Goal: Information Seeking & Learning: Learn about a topic

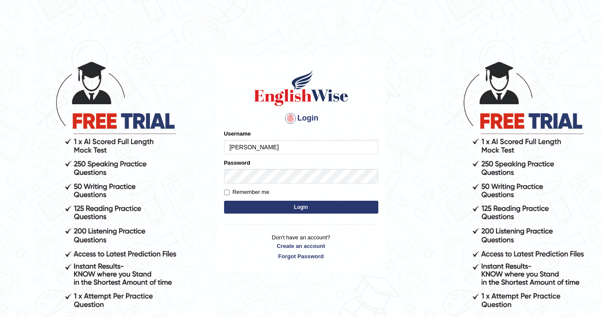
type input "[PERSON_NAME]"
click at [316, 209] on button "Login" at bounding box center [301, 207] width 154 height 13
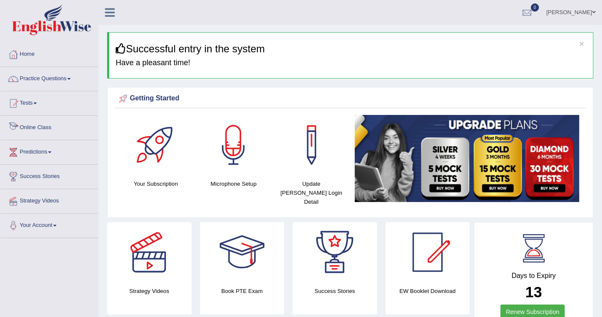
click at [36, 126] on link "Online Class" at bounding box center [49, 126] width 98 height 21
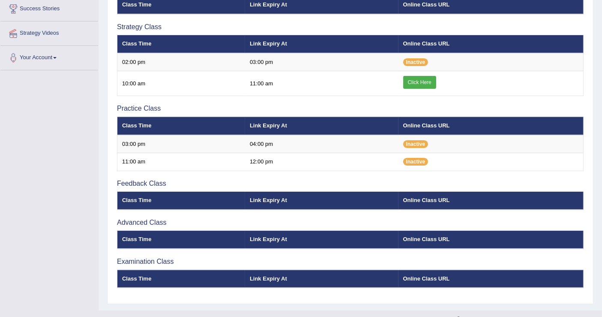
scroll to position [179, 0]
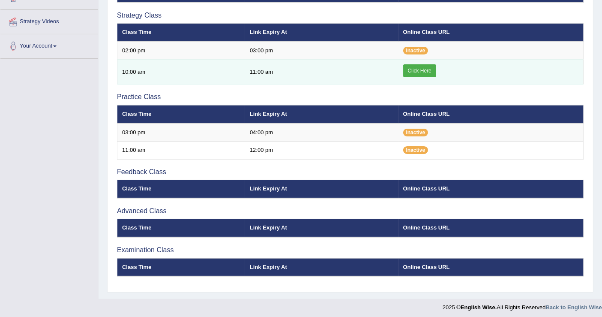
click at [417, 68] on link "Click Here" at bounding box center [419, 70] width 33 height 13
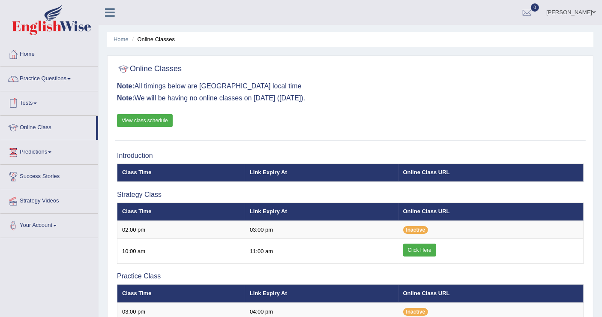
click at [70, 75] on link "Practice Questions" at bounding box center [49, 77] width 98 height 21
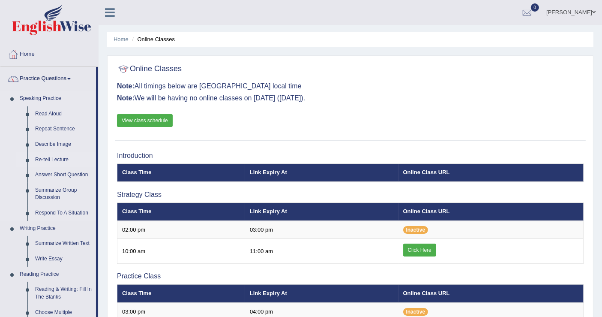
click at [57, 161] on link "Re-tell Lecture" at bounding box center [63, 159] width 65 height 15
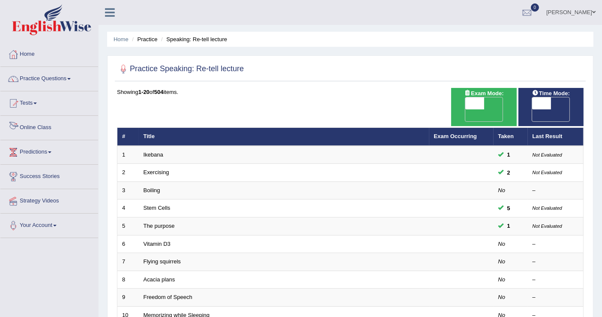
click at [34, 123] on link "Online Class" at bounding box center [49, 126] width 98 height 21
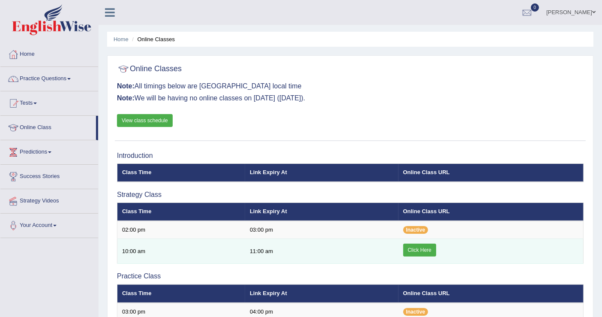
click at [415, 246] on link "Click Here" at bounding box center [419, 249] width 33 height 13
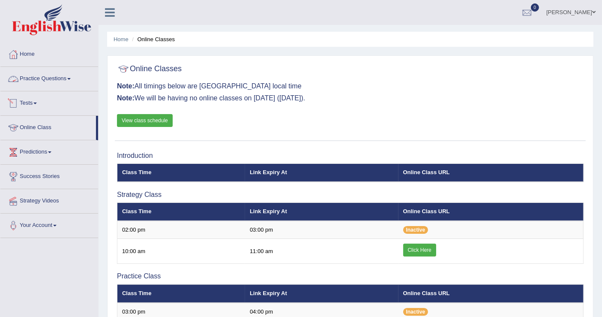
click at [66, 81] on link "Practice Questions" at bounding box center [49, 77] width 98 height 21
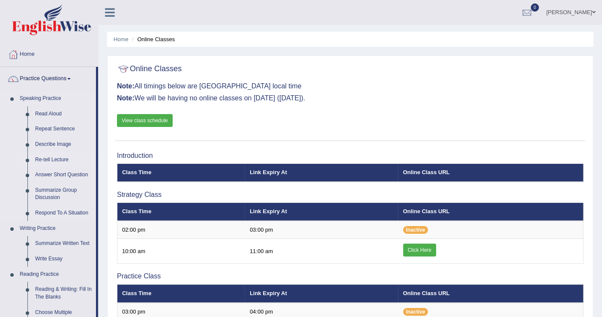
click at [60, 158] on link "Re-tell Lecture" at bounding box center [63, 159] width 65 height 15
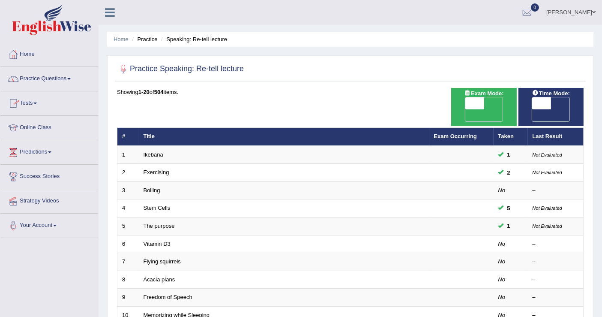
click at [66, 78] on link "Practice Questions" at bounding box center [49, 77] width 98 height 21
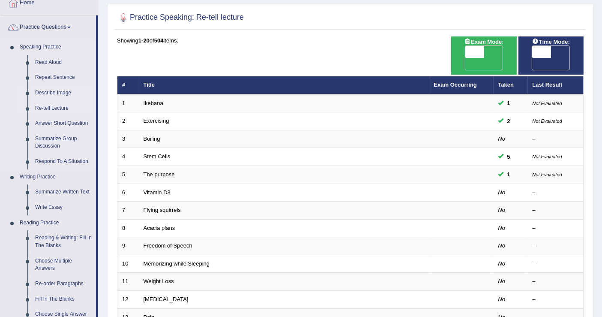
scroll to position [48, 0]
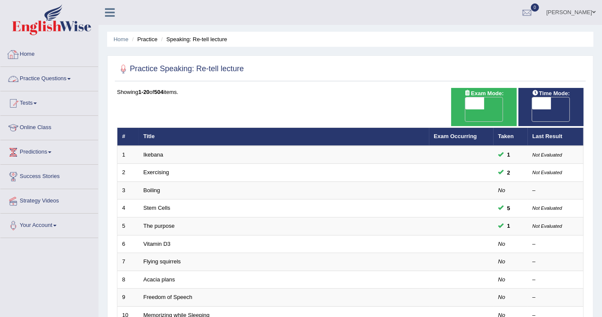
click at [25, 54] on link "Home" at bounding box center [49, 52] width 98 height 21
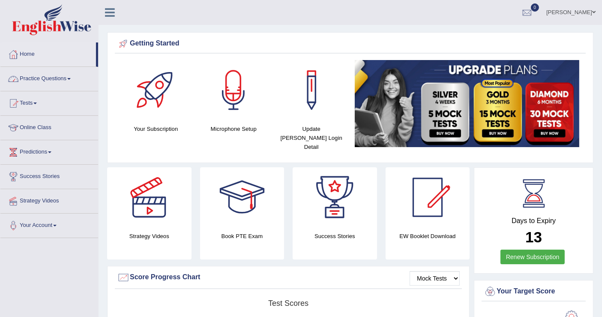
click at [59, 76] on link "Practice Questions" at bounding box center [49, 77] width 98 height 21
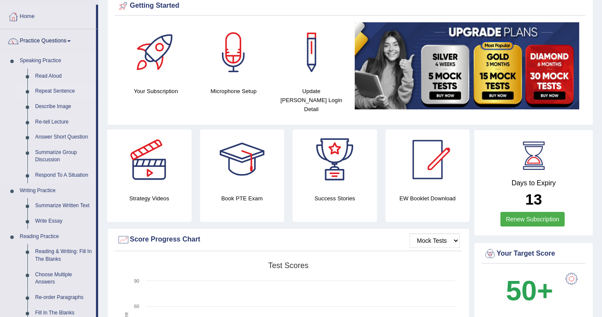
scroll to position [95, 0]
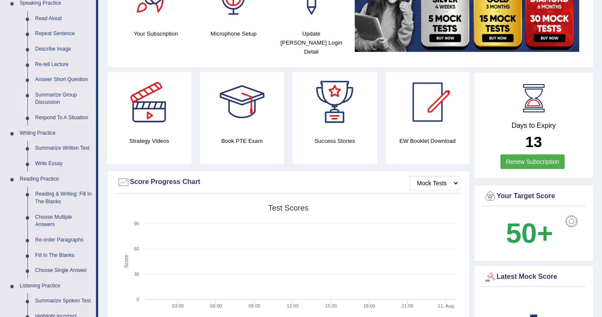
click at [54, 94] on link "Summarize Group Discussion" at bounding box center [63, 98] width 65 height 23
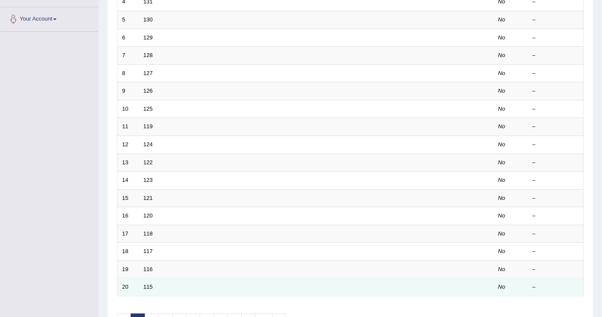
scroll to position [238, 0]
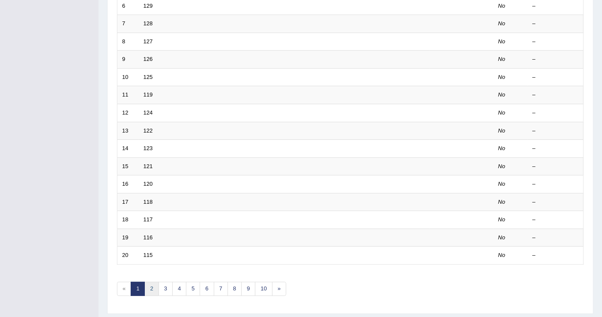
click at [147, 282] on link "2" at bounding box center [151, 289] width 14 height 14
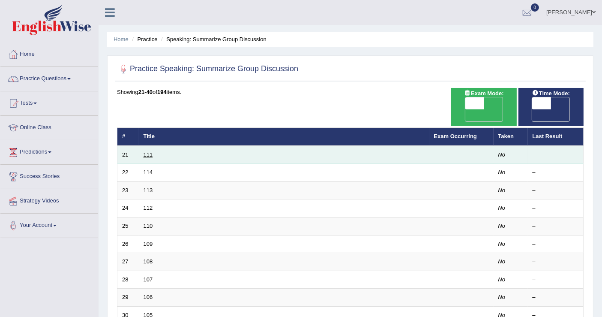
click at [144, 151] on link "111" at bounding box center [148, 154] width 9 height 6
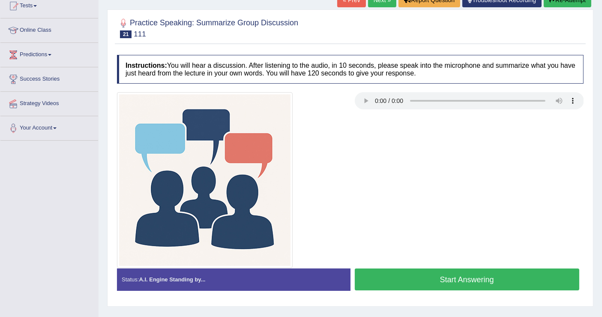
scroll to position [133, 0]
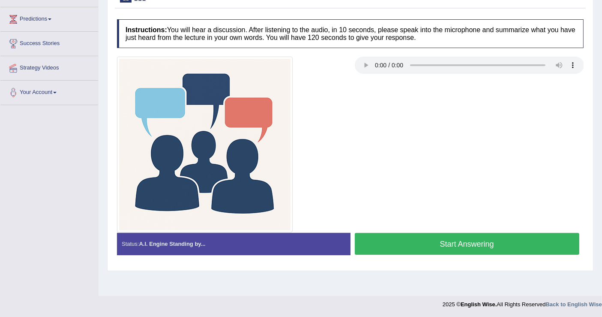
click at [427, 242] on button "Start Answering" at bounding box center [467, 244] width 225 height 22
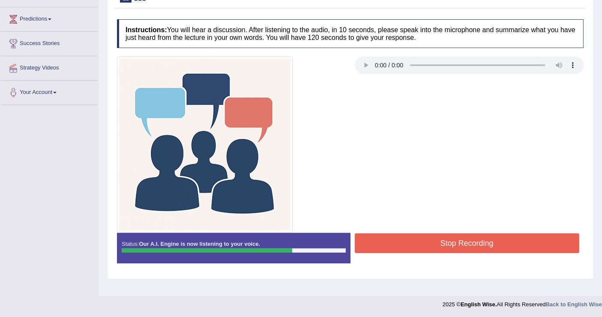
click at [427, 242] on button "Stop Recording" at bounding box center [467, 243] width 225 height 20
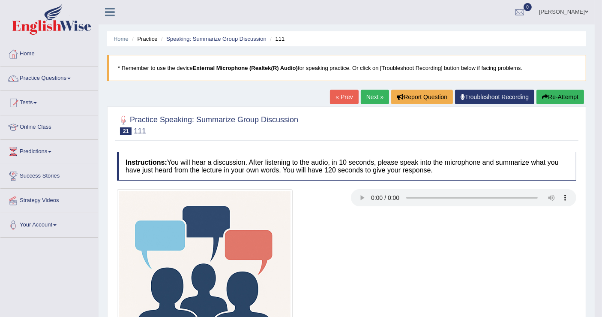
scroll to position [0, 0]
click at [63, 78] on link "Practice Questions" at bounding box center [49, 77] width 98 height 21
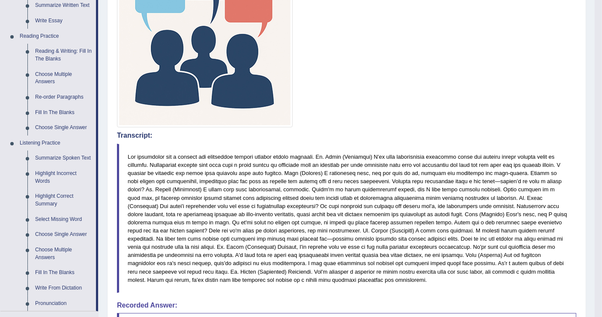
scroll to position [48, 0]
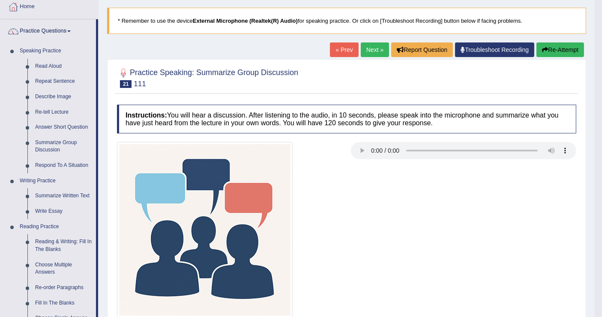
click at [566, 51] on button "Re-Attempt" at bounding box center [561, 49] width 48 height 15
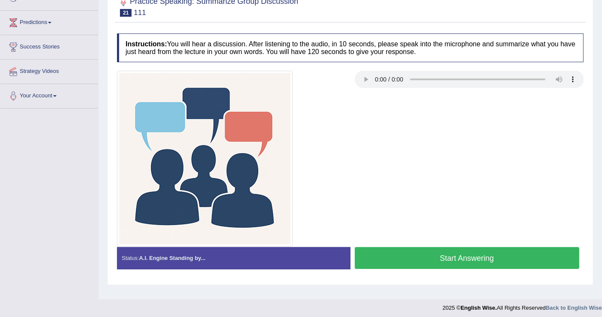
scroll to position [133, 0]
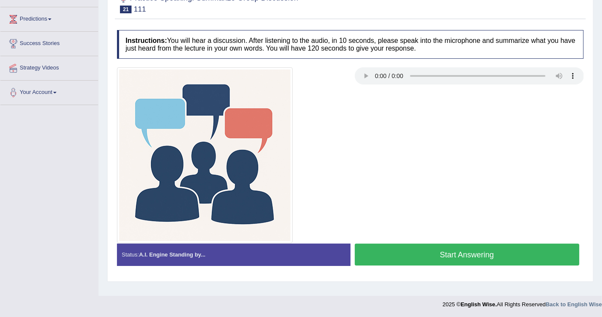
click at [509, 38] on h4 "Instructions: You will hear a discussion. After listening to the audio, in 10 s…" at bounding box center [350, 44] width 467 height 29
click at [465, 254] on button "Start Answering" at bounding box center [467, 254] width 225 height 22
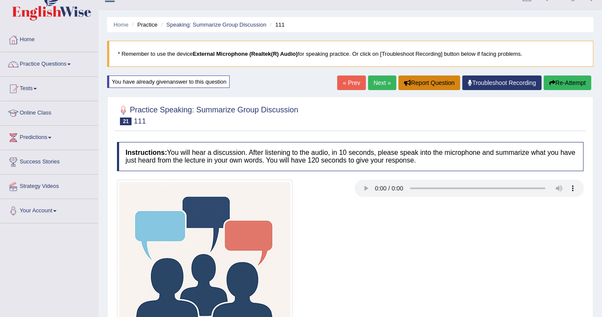
scroll to position [0, 0]
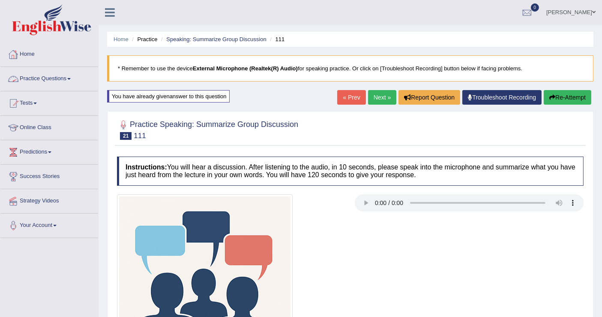
click at [67, 75] on link "Practice Questions" at bounding box center [49, 77] width 98 height 21
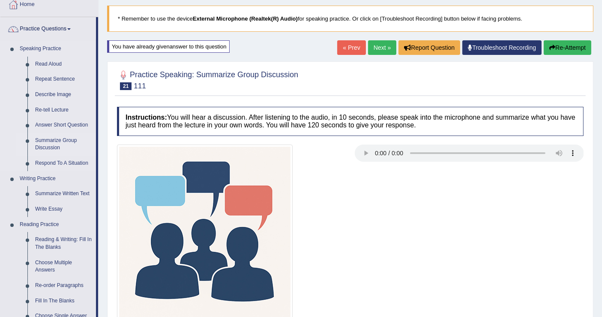
scroll to position [143, 0]
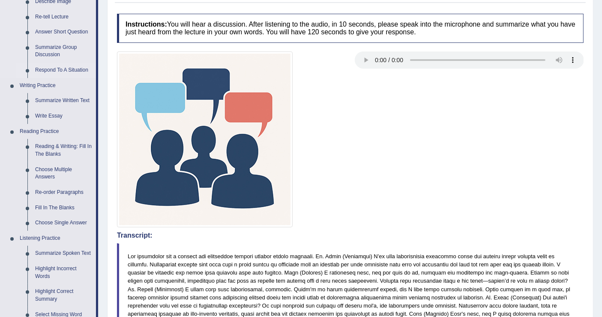
click at [65, 70] on link "Respond To A Situation" at bounding box center [63, 70] width 65 height 15
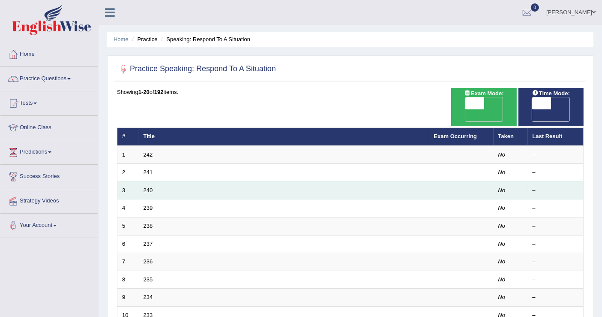
click at [136, 181] on td "3" at bounding box center [127, 190] width 21 height 18
click at [151, 187] on link "240" at bounding box center [148, 190] width 9 height 6
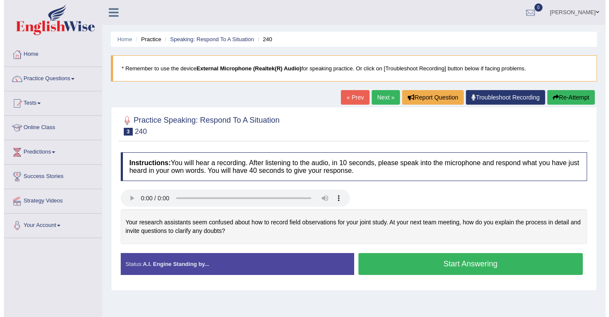
scroll to position [48, 0]
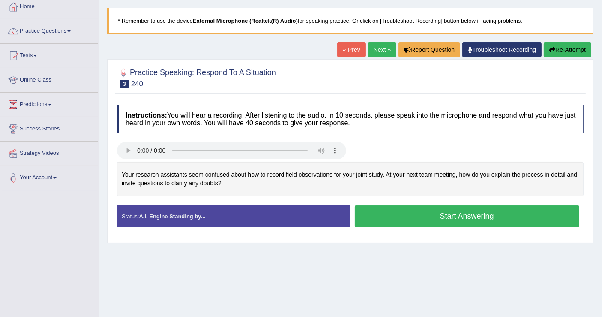
click at [460, 213] on button "Start Answering" at bounding box center [467, 216] width 225 height 22
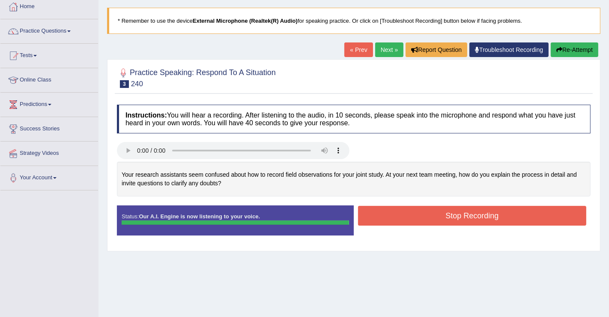
click at [451, 212] on div "Instructions: You will hear a recording. After listening to the audio, in 10 se…" at bounding box center [354, 173] width 478 height 146
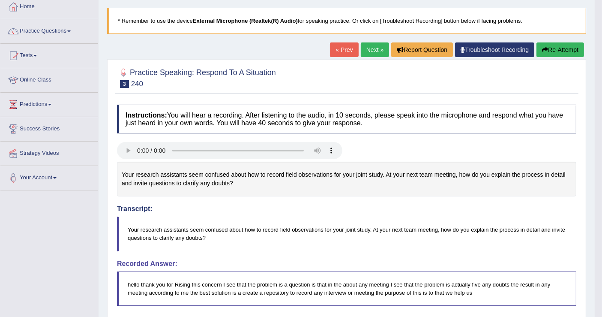
click at [552, 46] on button "Re-Attempt" at bounding box center [561, 49] width 48 height 15
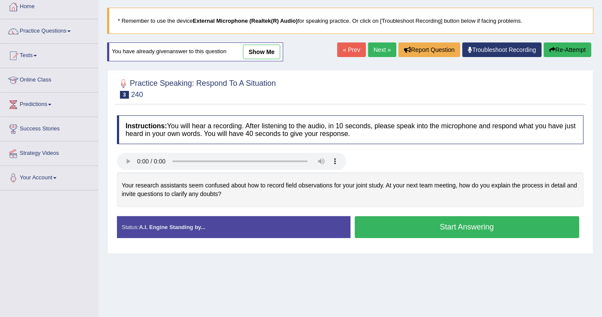
scroll to position [48, 0]
click at [477, 227] on button "Start Answering" at bounding box center [467, 227] width 225 height 22
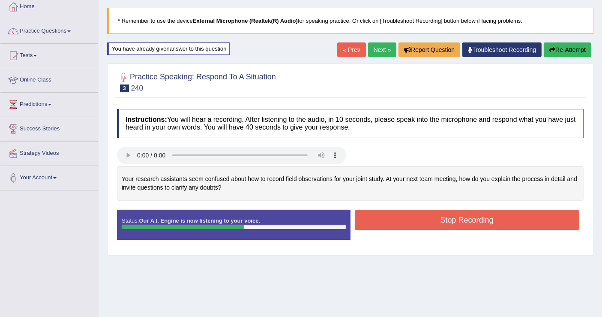
click at [470, 215] on button "Stop Recording" at bounding box center [467, 220] width 225 height 20
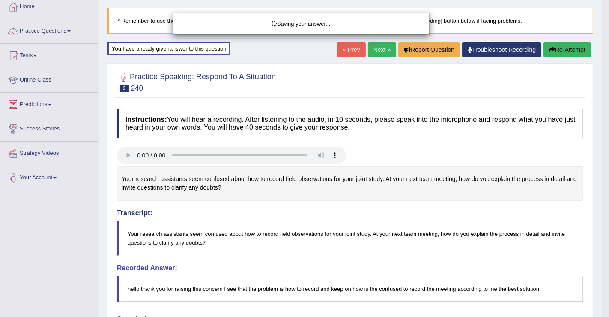
click at [567, 51] on div "Saving your answer..." at bounding box center [304, 158] width 609 height 317
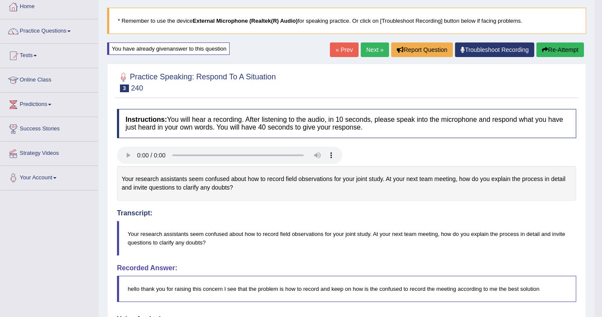
click at [561, 50] on button "Re-Attempt" at bounding box center [561, 49] width 48 height 15
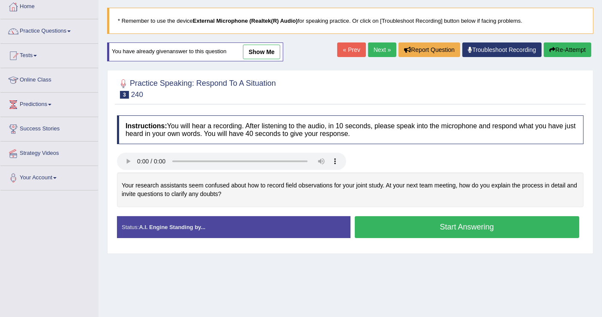
click at [456, 224] on button "Start Answering" at bounding box center [467, 227] width 225 height 22
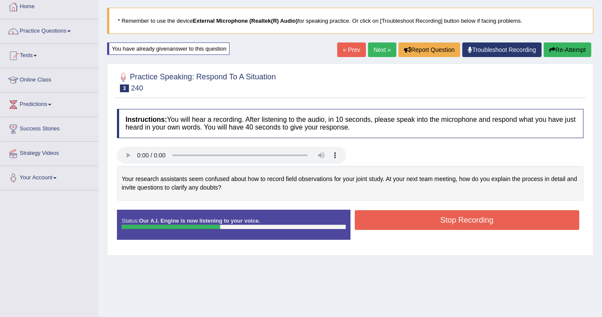
click at [516, 218] on button "Stop Recording" at bounding box center [467, 220] width 225 height 20
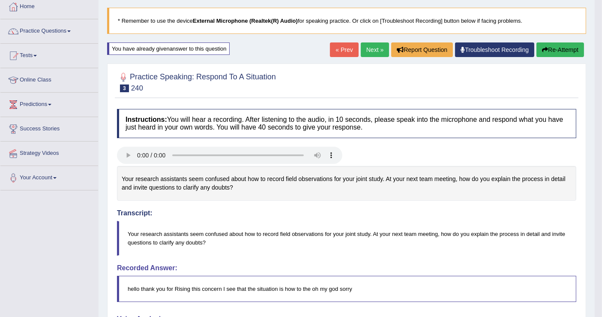
click at [558, 48] on button "Re-Attempt" at bounding box center [561, 49] width 48 height 15
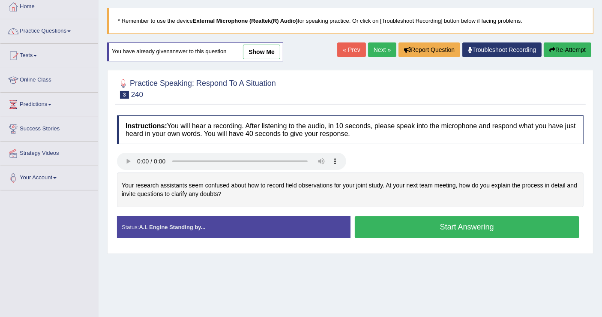
scroll to position [48, 0]
click at [477, 222] on button "Start Answering" at bounding box center [467, 227] width 225 height 22
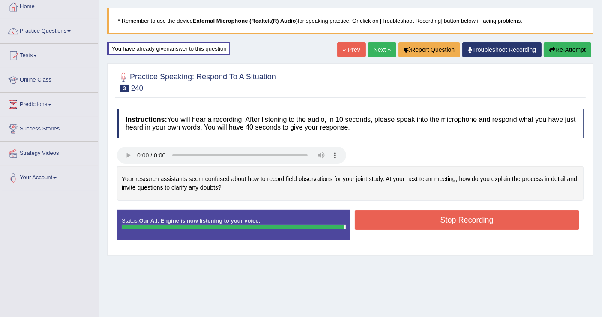
click at [477, 222] on button "Stop Recording" at bounding box center [467, 220] width 225 height 20
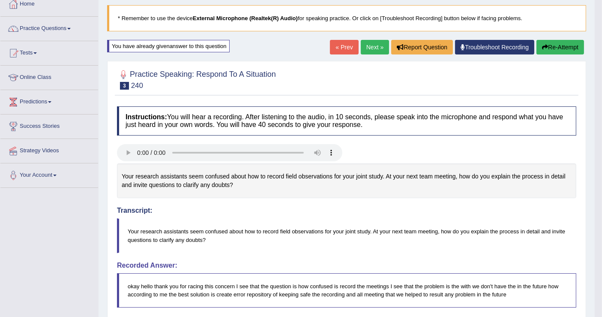
scroll to position [0, 0]
